Goal: Information Seeking & Learning: Learn about a topic

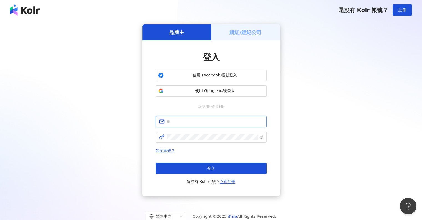
click at [218, 120] on input "text" at bounding box center [215, 121] width 97 height 6
type input "**********"
click at [210, 93] on span "使用 Google 帳號登入" at bounding box center [215, 91] width 98 height 6
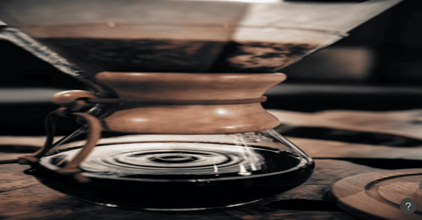
click at [92, 81] on button "性別" at bounding box center [79, 86] width 26 height 11
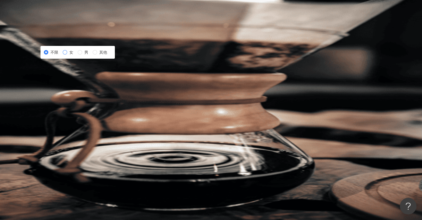
click at [76, 55] on span "女" at bounding box center [71, 52] width 8 height 6
click at [92, 69] on button "類型" at bounding box center [79, 74] width 26 height 11
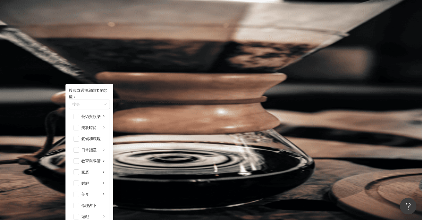
click at [92, 69] on button "類型 搜尋或選擇您想要的類型： 搜尋 藝術與娛樂 美妝時尚 氣候和環境 日常話題 教育與學習 家庭 財經 美食 命理占卜 遊戲 法政社會 生活風格 影視娛樂 …" at bounding box center [79, 74] width 26 height 11
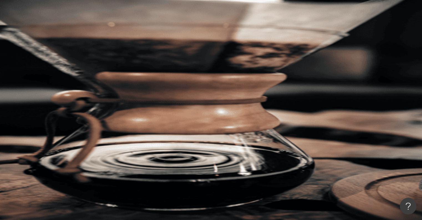
click at [92, 69] on button "類型 搜尋或選擇您想要的類型： 搜尋 藝術與娛樂 美妝時尚 氣候和環境 日常話題 教育與學習 家庭 財經 美食 命理占卜 遊戲 法政社會 生活風格 影視娛樂 …" at bounding box center [79, 74] width 26 height 11
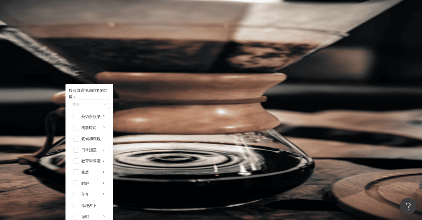
scroll to position [192, 0]
click at [167, 103] on button "合作費用預估" at bounding box center [146, 108] width 42 height 11
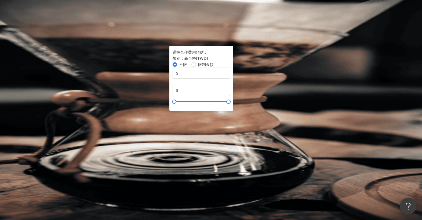
click at [167, 103] on button "合作費用預估" at bounding box center [146, 108] width 42 height 11
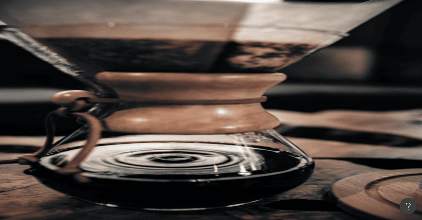
click at [99, 114] on button "更多篩選" at bounding box center [82, 119] width 33 height 11
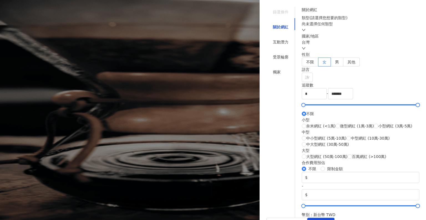
click at [106, 36] on div at bounding box center [213, 110] width 426 height 220
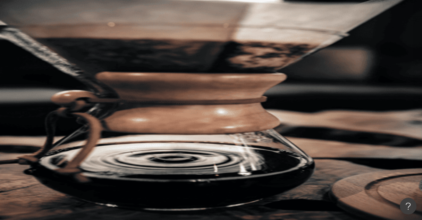
click at [93, 32] on span "不分平台" at bounding box center [81, 27] width 24 height 9
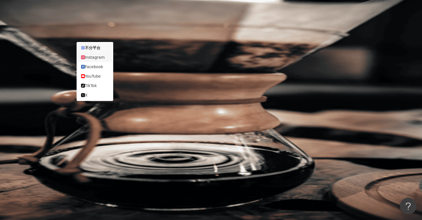
click at [102, 60] on div "Instagram" at bounding box center [95, 57] width 28 height 6
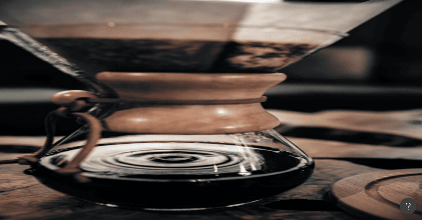
click at [75, 45] on icon "button" at bounding box center [73, 47] width 4 height 4
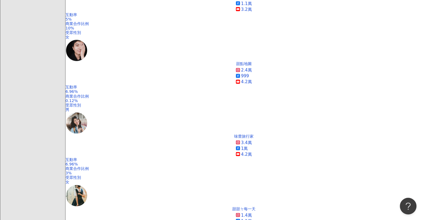
scroll to position [668, 0]
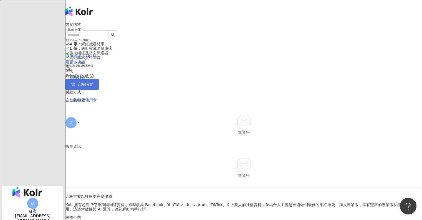
click at [99, 90] on link "升級購買" at bounding box center [82, 84] width 33 height 11
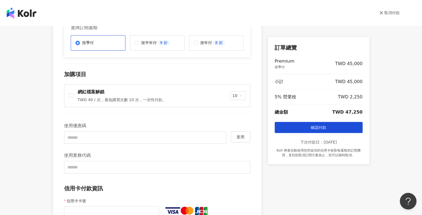
scroll to position [139, 0]
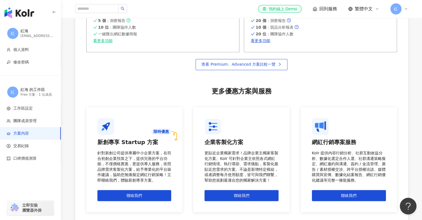
scroll to position [453, 0]
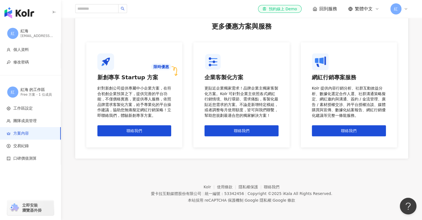
click at [22, 205] on span "立即安裝 瀏覽器外掛" at bounding box center [31, 207] width 19 height 10
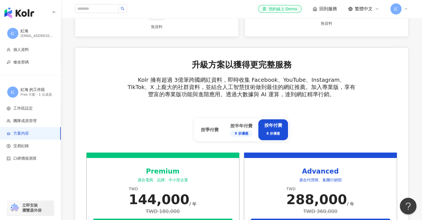
scroll to position [0, 0]
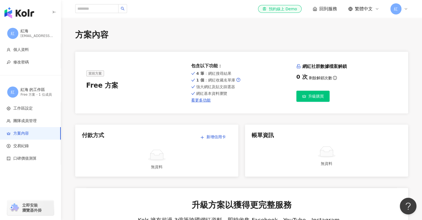
click at [328, 11] on span "回到服務" at bounding box center [329, 9] width 18 height 6
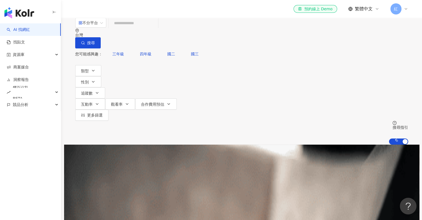
click at [405, 10] on icon at bounding box center [406, 9] width 4 height 4
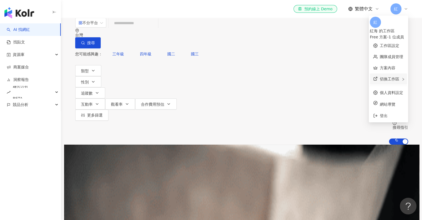
click at [384, 77] on span "切換工作區" at bounding box center [389, 79] width 19 height 4
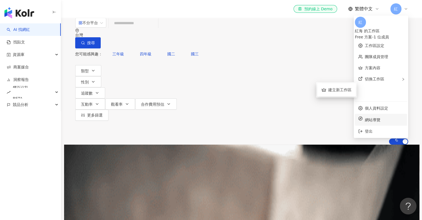
click at [383, 117] on span "網站導覽" at bounding box center [384, 120] width 39 height 6
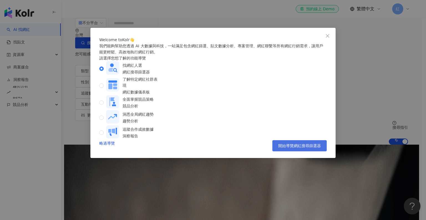
click at [301, 151] on button "開始導覽網紅搜尋篩選器" at bounding box center [300, 145] width 54 height 11
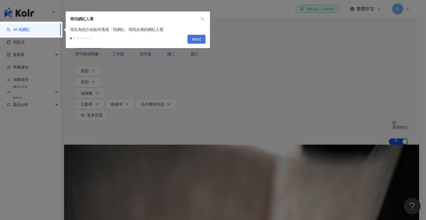
click at [195, 38] on span "Next" at bounding box center [196, 39] width 9 height 9
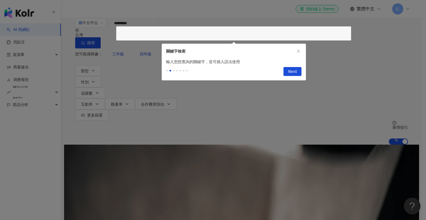
type input "*********"
click at [295, 70] on span "Next" at bounding box center [292, 71] width 9 height 9
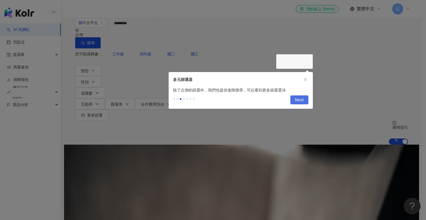
click at [304, 98] on span "Next" at bounding box center [299, 99] width 9 height 9
click at [296, 97] on span "Next" at bounding box center [299, 99] width 9 height 9
click at [302, 99] on span "Next" at bounding box center [299, 99] width 9 height 9
click at [306, 79] on icon "close" at bounding box center [306, 79] width 4 height 4
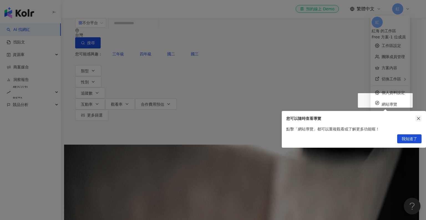
click at [421, 115] on button "button" at bounding box center [419, 118] width 6 height 6
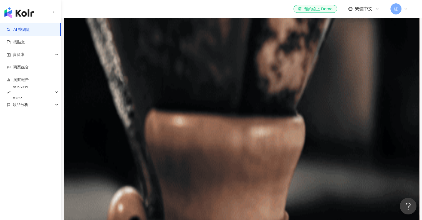
scroll to position [333, 0]
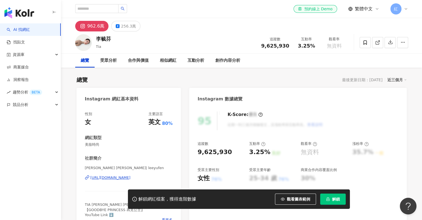
click at [108, 176] on div "https://www.instagram.com/leeyufen/" at bounding box center [111, 177] width 40 height 5
click at [32, 56] on div "資源庫" at bounding box center [30, 54] width 61 height 12
click at [29, 91] on link "貼文收藏" at bounding box center [21, 92] width 16 height 6
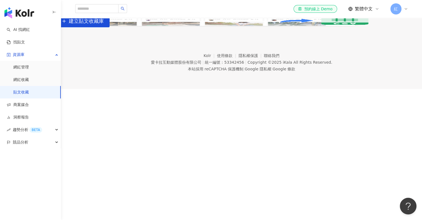
scroll to position [26, 0]
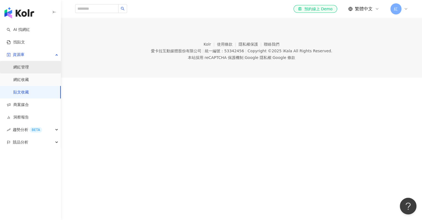
click at [29, 68] on link "網紅管理" at bounding box center [21, 67] width 16 height 6
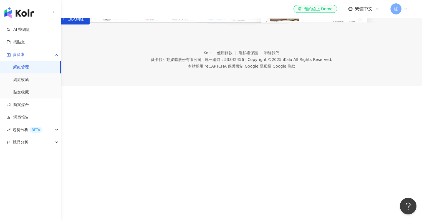
click at [29, 68] on link "網紅管理" at bounding box center [21, 67] width 16 height 6
